Goal: Understand process/instructions: Learn how to perform a task or action

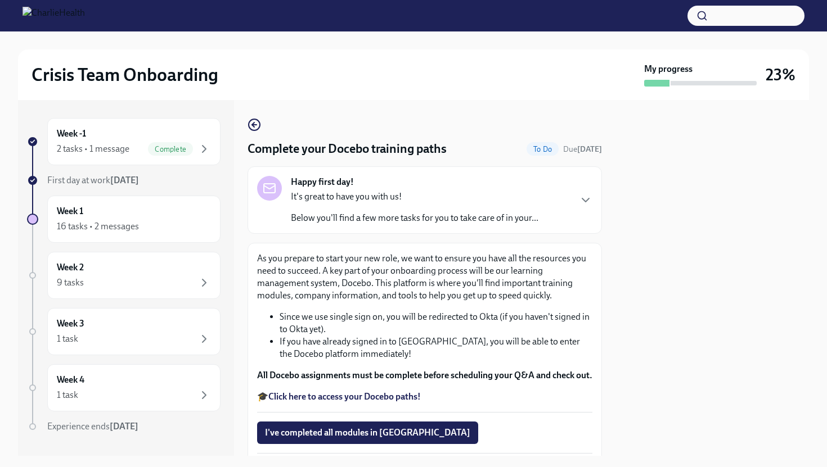
scroll to position [91, 0]
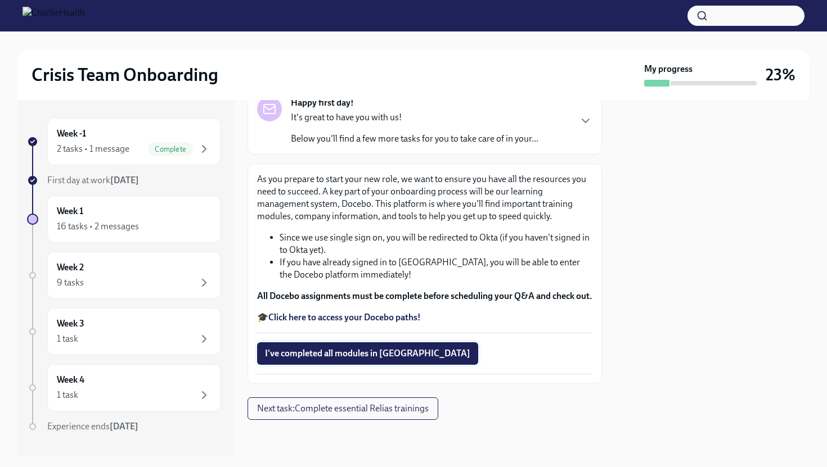
click at [371, 345] on button "I've completed all modules in [GEOGRAPHIC_DATA]" at bounding box center [367, 353] width 221 height 22
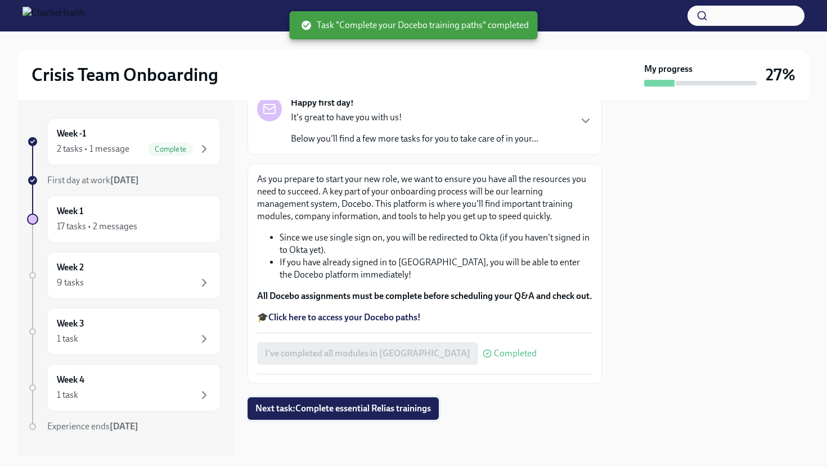
click at [375, 416] on button "Next task : Complete essential Relias trainings" at bounding box center [342, 409] width 191 height 22
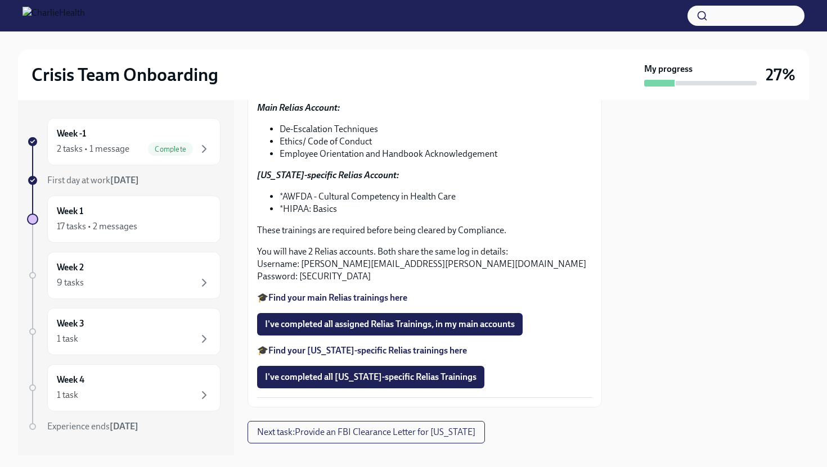
scroll to position [193, 0]
click at [374, 296] on strong "Find your main Relias trainings here" at bounding box center [337, 297] width 139 height 11
drag, startPoint x: 326, startPoint y: 275, endPoint x: 301, endPoint y: 276, distance: 24.2
click at [301, 276] on p "You will have 2 Relias accounts. Both share the same log in details: Username: …" at bounding box center [424, 264] width 335 height 37
click at [357, 353] on strong "Find your [US_STATE]-specific Relias trainings here" at bounding box center [367, 350] width 199 height 11
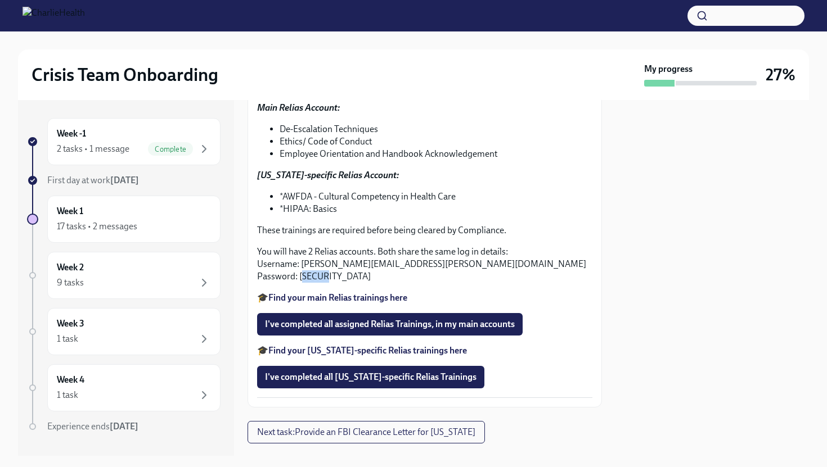
click at [331, 298] on strong "Find your main Relias trainings here" at bounding box center [337, 297] width 139 height 11
click at [322, 354] on strong "Find your [US_STATE]-specific Relias trainings here" at bounding box center [367, 350] width 199 height 11
click at [341, 296] on strong "Find your main Relias trainings here" at bounding box center [337, 297] width 139 height 11
